Goal: Task Accomplishment & Management: Complete application form

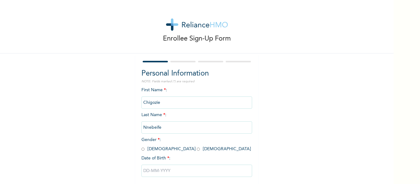
click at [142, 150] on input "radio" at bounding box center [143, 150] width 3 height 6
radio input "true"
click at [165, 172] on input "text" at bounding box center [197, 171] width 111 height 12
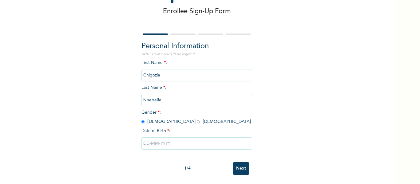
select select "9"
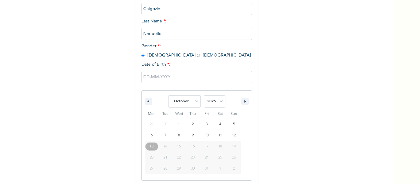
scroll to position [95, 0]
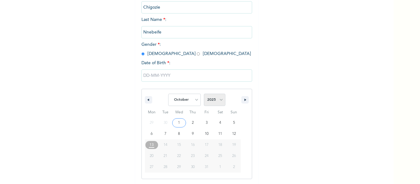
click at [221, 99] on select "2025 2024 2023 2022 2021 2020 2019 2018 2017 2016 2015 2014 2013 2012 2011 2010…" at bounding box center [215, 100] width 22 height 12
select select "1985"
click at [204, 94] on select "2025 2024 2023 2022 2021 2020 2019 2018 2017 2016 2015 2014 2013 2012 2011 2010…" at bounding box center [215, 100] width 22 height 12
click at [197, 98] on select "January February March April May June July August September October November De…" at bounding box center [184, 100] width 33 height 12
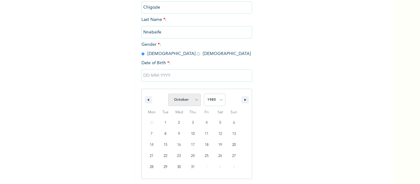
select select "7"
click at [168, 94] on select "January February March April May June July August September October November De…" at bounding box center [184, 100] width 33 height 12
type input "[DATE]"
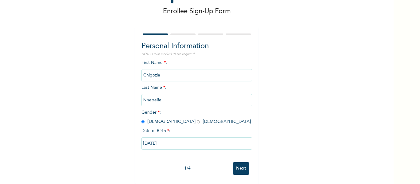
click at [238, 163] on input "Next" at bounding box center [241, 169] width 16 height 13
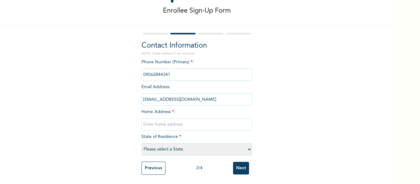
drag, startPoint x: 171, startPoint y: 70, endPoint x: 140, endPoint y: 71, distance: 30.5
click at [142, 71] on input "phone" at bounding box center [197, 75] width 111 height 12
click at [191, 74] on input "phone" at bounding box center [197, 75] width 111 height 12
click at [187, 73] on input "phone" at bounding box center [197, 75] width 111 height 12
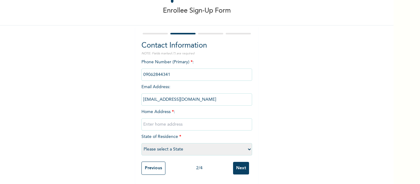
click at [187, 73] on input "phone" at bounding box center [197, 75] width 111 height 12
click at [201, 95] on input "[EMAIL_ADDRESS][DOMAIN_NAME]" at bounding box center [197, 100] width 111 height 12
click at [171, 121] on input "text" at bounding box center [197, 125] width 111 height 12
type input "[STREET_ADDRESS]"
click at [247, 148] on select "Please select a State [PERSON_NAME] (FCT) [PERSON_NAME] Ibom [GEOGRAPHIC_DATA] …" at bounding box center [197, 149] width 111 height 12
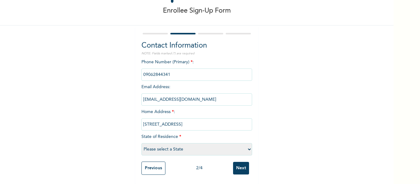
select select "4"
click at [142, 143] on select "Please select a State [PERSON_NAME] (FCT) [PERSON_NAME] Ibom [GEOGRAPHIC_DATA] …" at bounding box center [197, 149] width 111 height 12
click at [172, 70] on input "phone" at bounding box center [197, 75] width 111 height 12
drag, startPoint x: 172, startPoint y: 70, endPoint x: 139, endPoint y: 68, distance: 33.3
click at [139, 68] on div "Contact Information NOTE: Fields marked (*) are required Phone Number (Primary)…" at bounding box center [196, 105] width 123 height 159
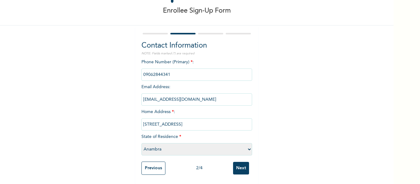
click at [171, 69] on input "phone" at bounding box center [197, 75] width 111 height 12
drag, startPoint x: 170, startPoint y: 71, endPoint x: 140, endPoint y: 68, distance: 30.0
click at [142, 69] on input "phone" at bounding box center [197, 75] width 111 height 12
click at [167, 69] on input "phone" at bounding box center [197, 75] width 111 height 12
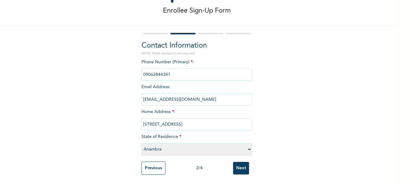
click at [165, 71] on input "phone" at bounding box center [197, 75] width 111 height 12
click at [344, 72] on div "Enrollee Sign-Up Form Contact Information NOTE: Fields marked (*) are required …" at bounding box center [197, 78] width 394 height 212
click at [240, 162] on input "Next" at bounding box center [241, 168] width 16 height 13
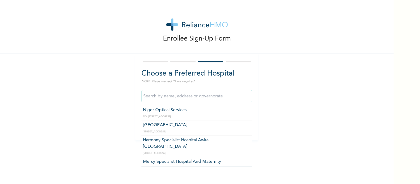
click at [161, 94] on input "text" at bounding box center [197, 96] width 111 height 12
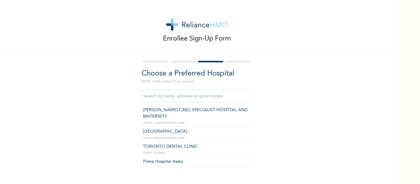
scroll to position [185, 0]
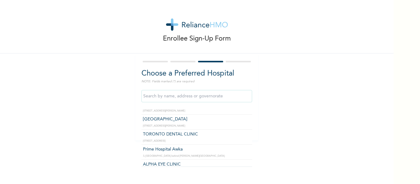
type input "Prime Hospital Awka"
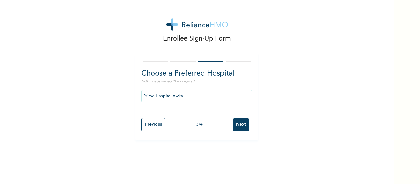
click at [235, 125] on input "Next" at bounding box center [241, 125] width 16 height 13
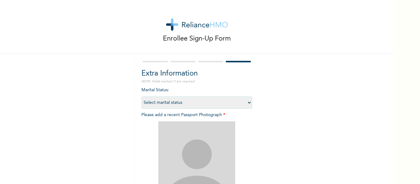
click at [247, 103] on select "Select marital status [DEMOGRAPHIC_DATA] Married [DEMOGRAPHIC_DATA] Widow/[DEMO…" at bounding box center [197, 103] width 111 height 12
select select "2"
click at [142, 97] on select "Select marital status [DEMOGRAPHIC_DATA] Married [DEMOGRAPHIC_DATA] Widow/[DEMO…" at bounding box center [197, 103] width 111 height 12
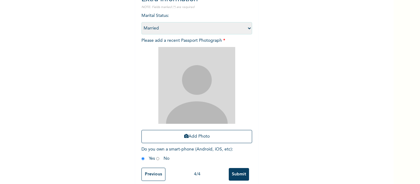
scroll to position [76, 0]
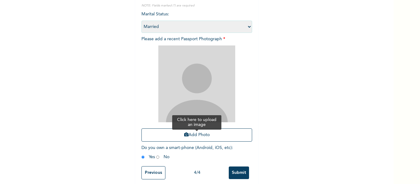
click at [184, 134] on icon "button" at bounding box center [186, 135] width 4 height 4
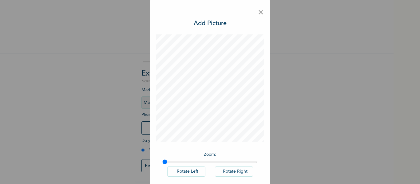
click at [235, 170] on button "Rotate Right" at bounding box center [234, 172] width 38 height 10
click at [194, 170] on button "Rotate Left" at bounding box center [186, 172] width 38 height 10
drag, startPoint x: 163, startPoint y: 162, endPoint x: 185, endPoint y: 162, distance: 21.2
click at [185, 162] on input "range" at bounding box center [210, 162] width 95 height 5
drag, startPoint x: 183, startPoint y: 164, endPoint x: 164, endPoint y: 164, distance: 19.4
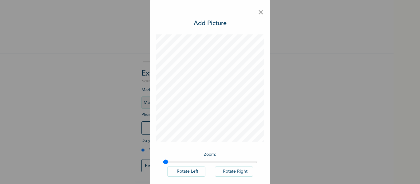
type input "1.01"
click at [164, 164] on input "range" at bounding box center [210, 162] width 95 height 5
click at [211, 27] on h3 "Add Picture" at bounding box center [210, 23] width 33 height 9
drag, startPoint x: 391, startPoint y: 79, endPoint x: 392, endPoint y: 109, distance: 29.9
click at [392, 109] on div "× Add Picture Zoom : Rotate Left Rotate Right DONE" at bounding box center [210, 92] width 420 height 184
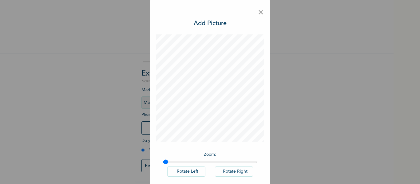
click at [259, 11] on span "×" at bounding box center [261, 12] width 6 height 13
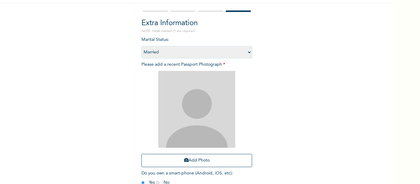
scroll to position [60, 0]
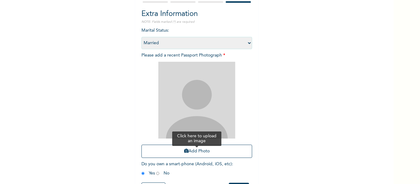
click at [209, 150] on button "Add Photo" at bounding box center [197, 151] width 111 height 13
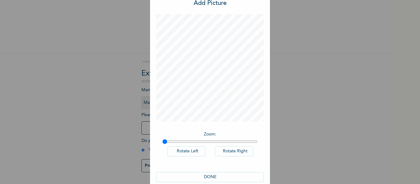
scroll to position [30, 0]
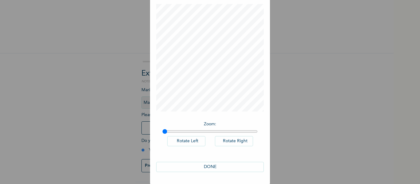
click at [216, 166] on button "DONE" at bounding box center [210, 167] width 108 height 10
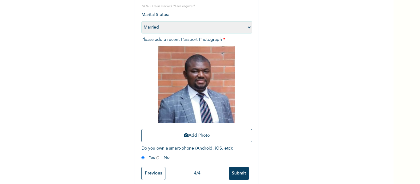
scroll to position [85, 0]
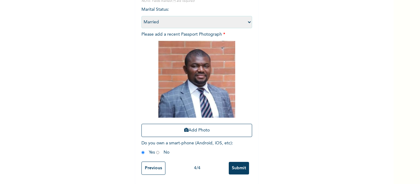
click at [155, 162] on input "Previous" at bounding box center [154, 168] width 24 height 13
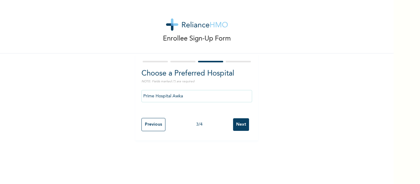
scroll to position [0, 0]
click at [155, 161] on div "Enrollee Sign-Up Form Choose a Preferred Hospital NOTE: Fields marked (*) are r…" at bounding box center [197, 92] width 394 height 184
click at [150, 120] on input "Previous" at bounding box center [154, 124] width 24 height 13
select select "4"
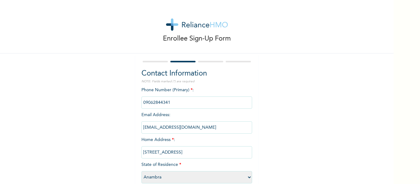
click at [167, 105] on input "phone" at bounding box center [197, 103] width 111 height 12
click at [169, 104] on input "phone" at bounding box center [197, 103] width 111 height 12
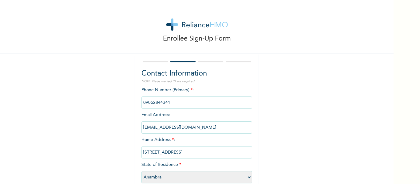
click at [247, 102] on input "phone" at bounding box center [197, 103] width 111 height 12
drag, startPoint x: 230, startPoint y: 100, endPoint x: 212, endPoint y: 102, distance: 17.6
click at [212, 102] on input "phone" at bounding box center [197, 103] width 111 height 12
drag, startPoint x: 235, startPoint y: 106, endPoint x: 106, endPoint y: 70, distance: 134.1
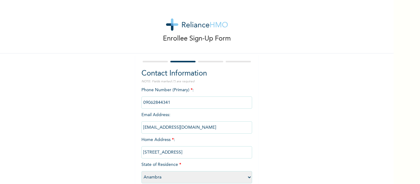
click at [106, 70] on div "Enrollee Sign-Up Form Contact Information NOTE: Fields marked (*) are required …" at bounding box center [197, 106] width 394 height 212
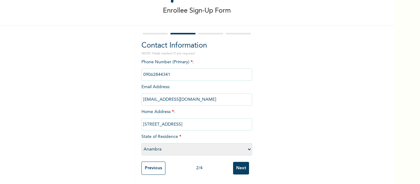
click at [186, 71] on input "phone" at bounding box center [197, 75] width 111 height 12
